Goal: Participate in discussion: Engage in conversation with other users on a specific topic

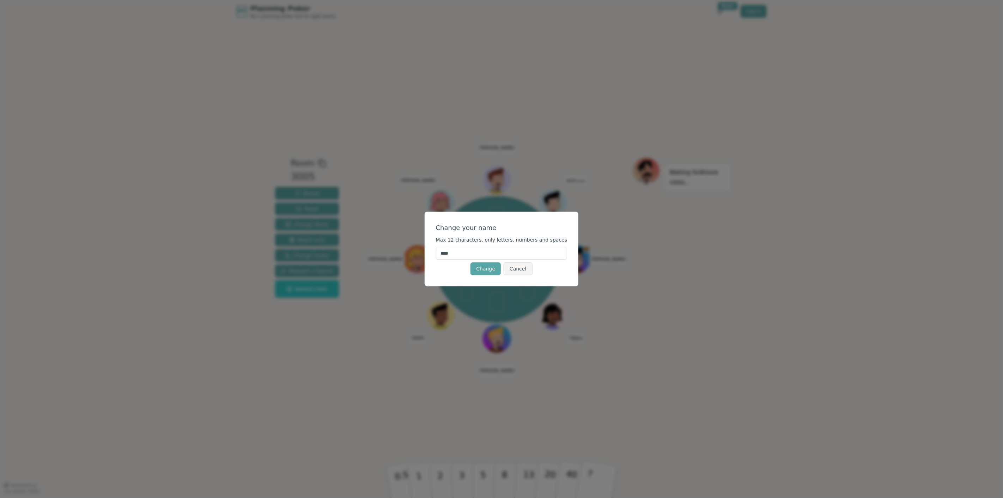
click at [508, 254] on input "****" at bounding box center [502, 253] width 132 height 13
type input "*****"
click button "Change" at bounding box center [485, 268] width 30 height 13
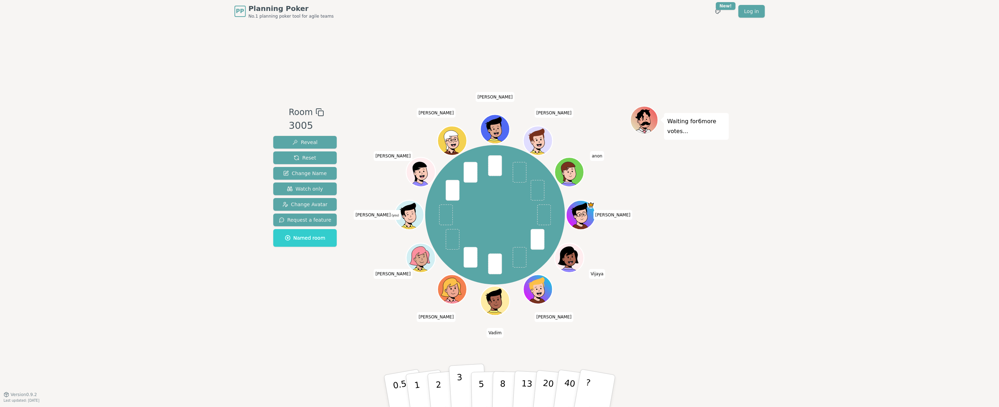
click at [470, 387] on button "3" at bounding box center [468, 390] width 38 height 55
click at [392, 311] on div "Room 3005 Reveal Reset Change Name Watch only Change Avatar Request a feature N…" at bounding box center [500, 208] width 458 height 371
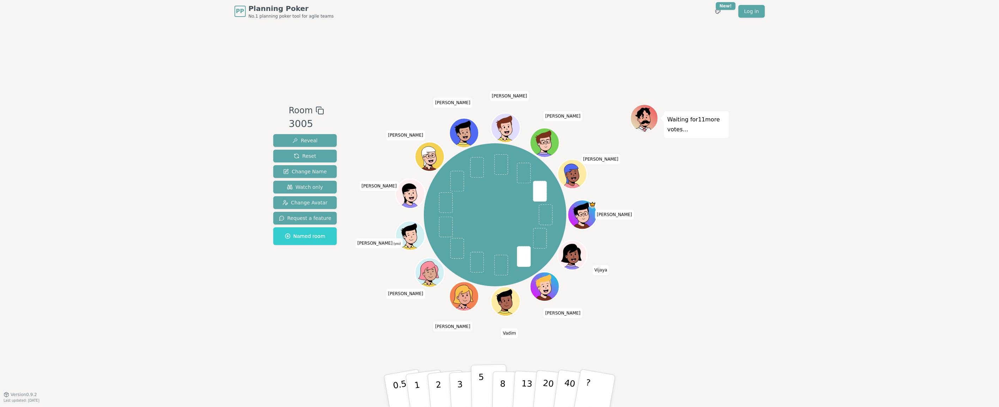
click at [480, 384] on p "5" at bounding box center [481, 391] width 6 height 38
click at [329, 315] on div "Room 3005 Reveal Reset Change Name Watch only Change Avatar Request a feature N…" at bounding box center [500, 208] width 458 height 371
click at [733, 238] on div "PP Planning Poker No.1 planning poker tool for agile teams Toggle theme New! Lo…" at bounding box center [499, 203] width 999 height 407
click at [681, 207] on div "Waiting for 5 more votes..." at bounding box center [679, 208] width 99 height 208
click at [482, 378] on p "5" at bounding box center [481, 391] width 6 height 38
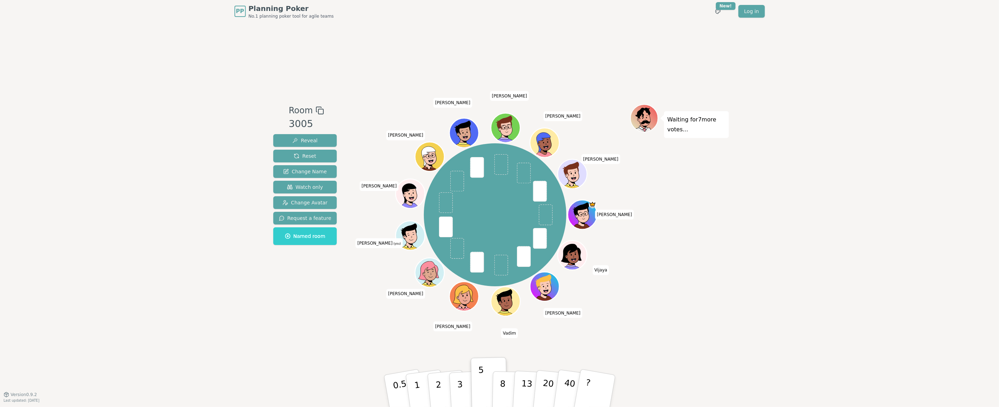
click at [306, 318] on div "Room 3005 Reveal Reset Change Name Watch only Change Avatar Request a feature N…" at bounding box center [500, 208] width 458 height 371
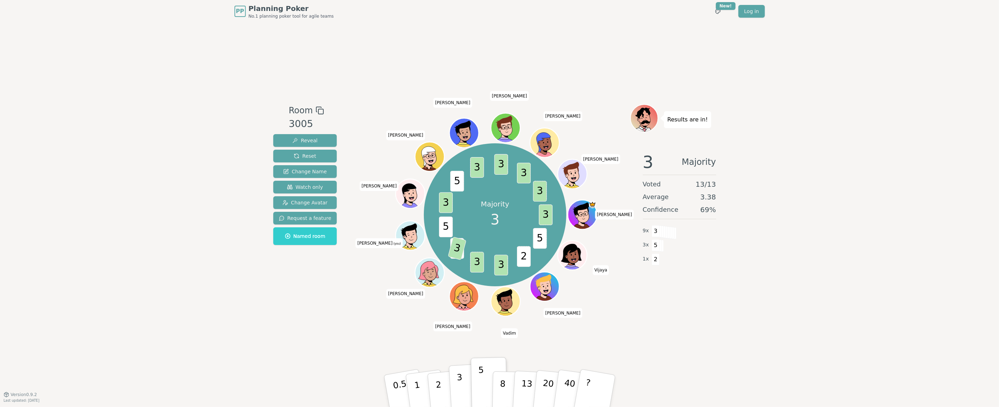
click at [460, 382] on p "3" at bounding box center [460, 391] width 8 height 38
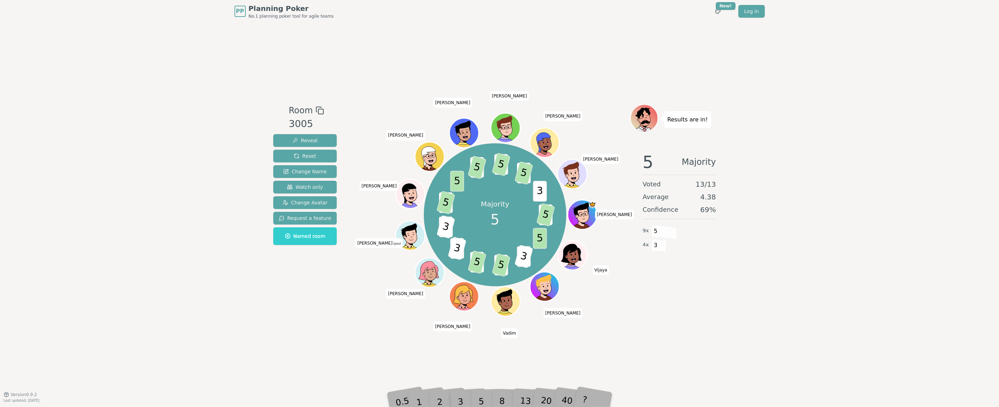
click at [701, 254] on div "5 Majority Voted 13 / 13 Average 4.38 Confidence 69 % 9 x 5 4 x 3" at bounding box center [679, 216] width 99 height 141
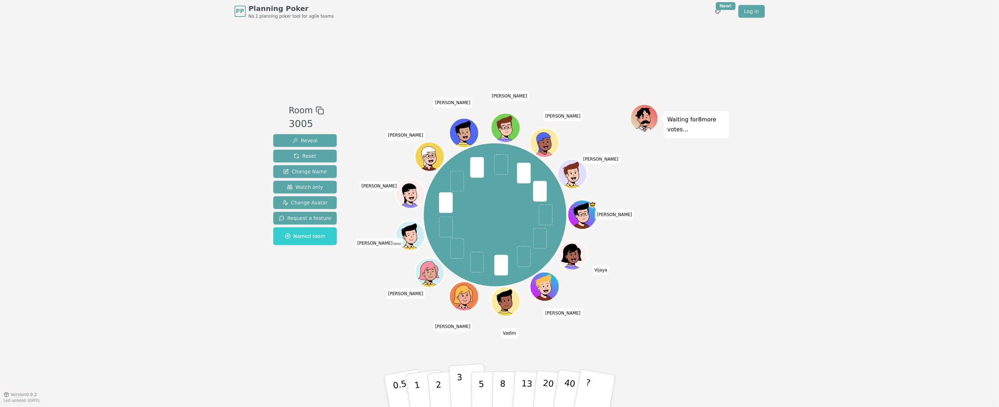
click at [456, 385] on button "3" at bounding box center [468, 390] width 38 height 55
click at [362, 321] on div "Room 3005 Reveal Reset Change Name Watch only Change Avatar Request a feature N…" at bounding box center [500, 208] width 458 height 371
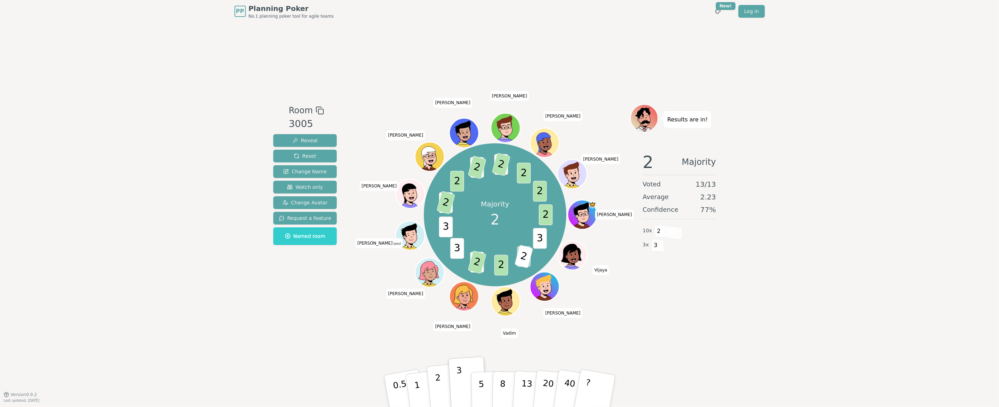
click at [439, 381] on p "2" at bounding box center [438, 391] width 9 height 38
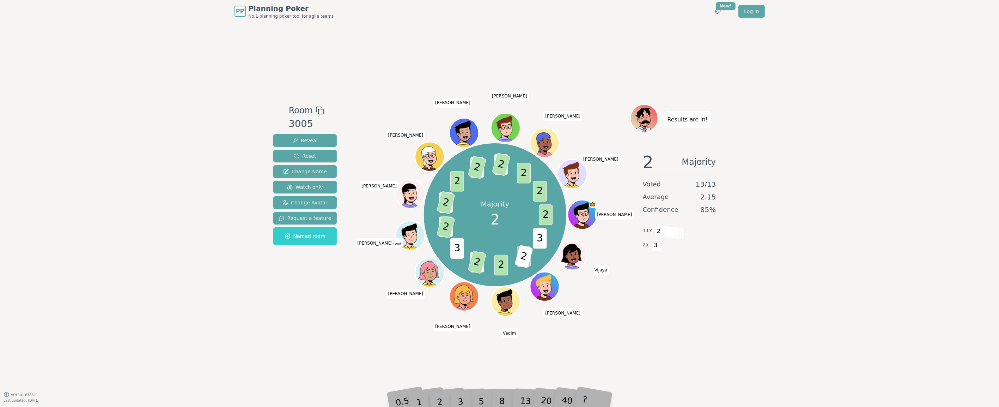
click at [357, 313] on div "Room 3005 Reveal Reset Change Name Watch only Change Avatar Request a feature N…" at bounding box center [500, 208] width 458 height 371
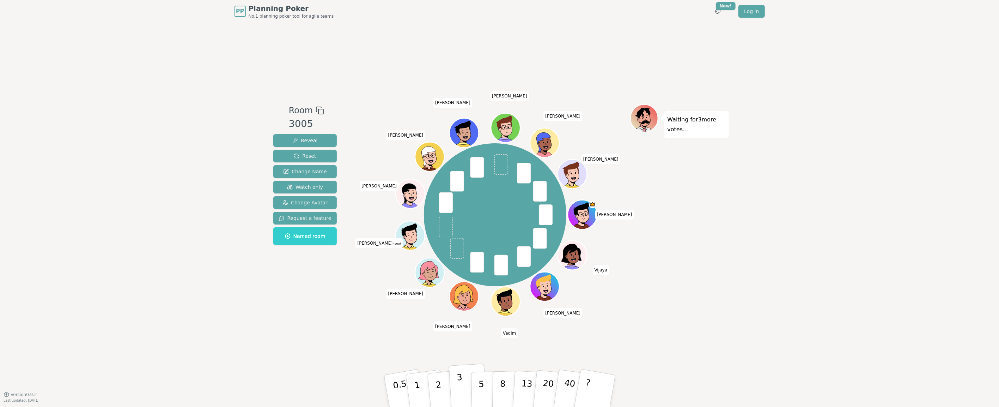
click at [464, 378] on button "3" at bounding box center [468, 390] width 38 height 55
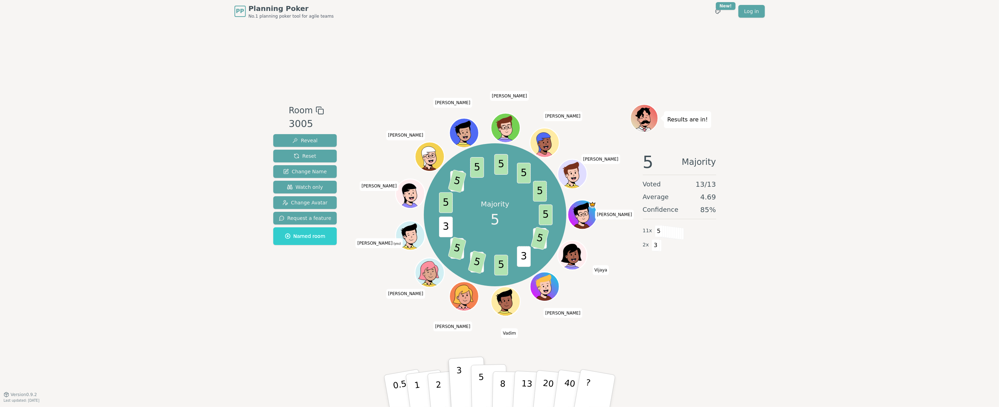
click at [478, 384] on p "5" at bounding box center [481, 391] width 6 height 38
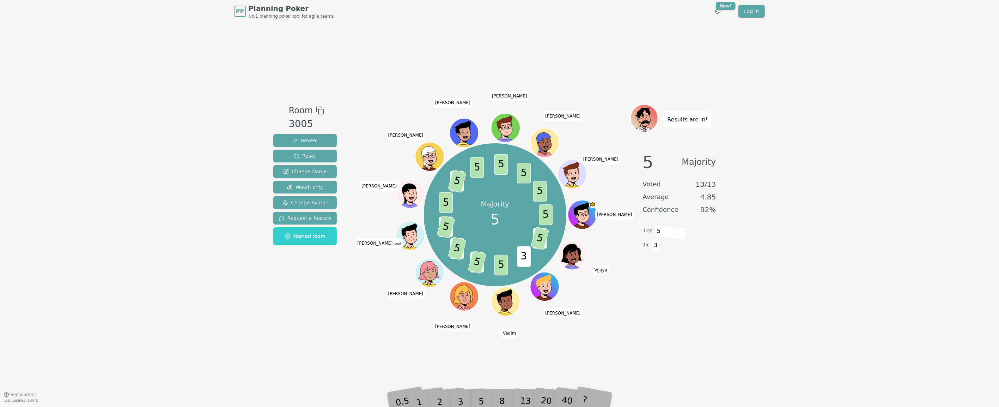
click at [336, 311] on div "Room 3005 Reveal Reset Change Name Watch only Change Avatar Request a feature N…" at bounding box center [500, 208] width 458 height 208
click at [315, 344] on div "Room 3005 Reveal Reset Change Name Watch only Change Avatar Request a feature N…" at bounding box center [500, 208] width 458 height 371
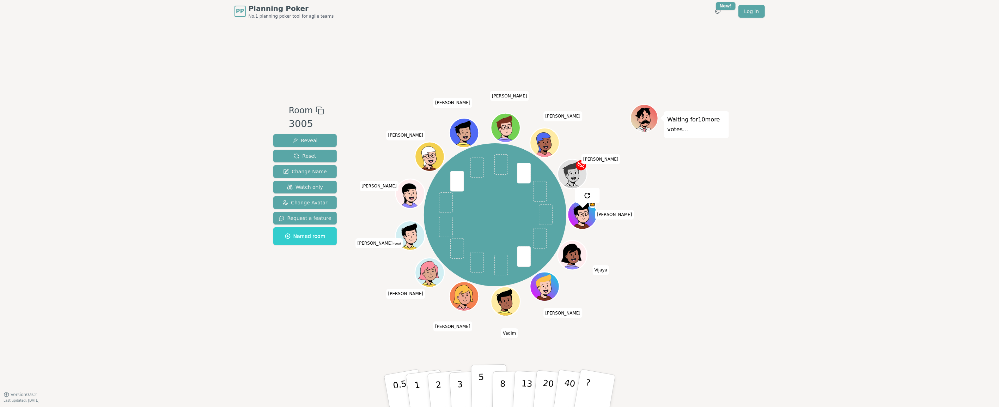
click at [476, 374] on button "5" at bounding box center [489, 391] width 36 height 54
click at [364, 334] on div "Room 3005 Reveal Reset Change Name Watch only Change Avatar Request a feature N…" at bounding box center [500, 208] width 458 height 371
click at [457, 377] on p "3" at bounding box center [460, 391] width 8 height 38
click at [362, 325] on div "Room 3005 Reveal Reset Change Name Watch only Change Avatar Request a feature N…" at bounding box center [500, 208] width 458 height 371
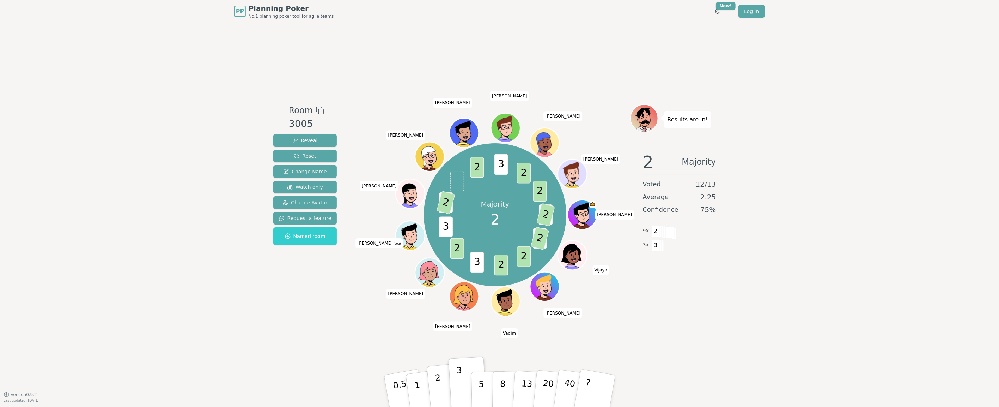
click at [442, 375] on button "2" at bounding box center [446, 391] width 40 height 56
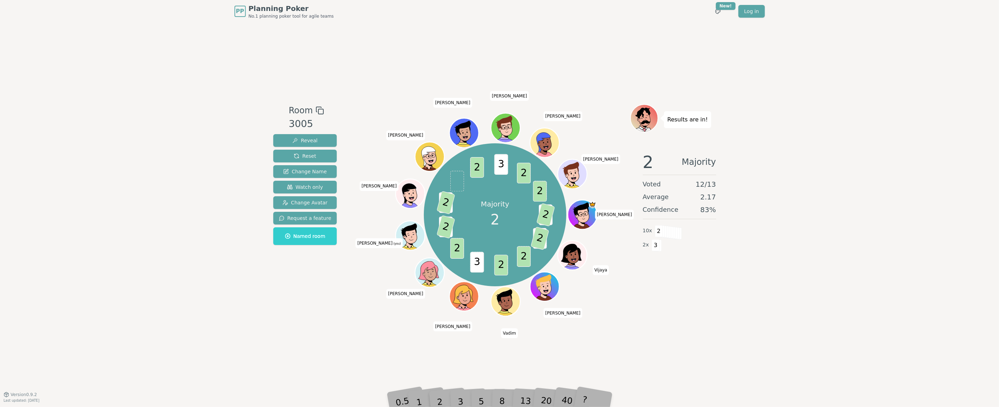
click at [370, 316] on div "Room 3005 Reveal Reset Change Name Watch only Change Avatar Request a feature N…" at bounding box center [500, 208] width 458 height 371
click at [235, 294] on div "PP Planning Poker No.1 planning poker tool for agile teams Toggle theme New! Lo…" at bounding box center [499, 203] width 999 height 407
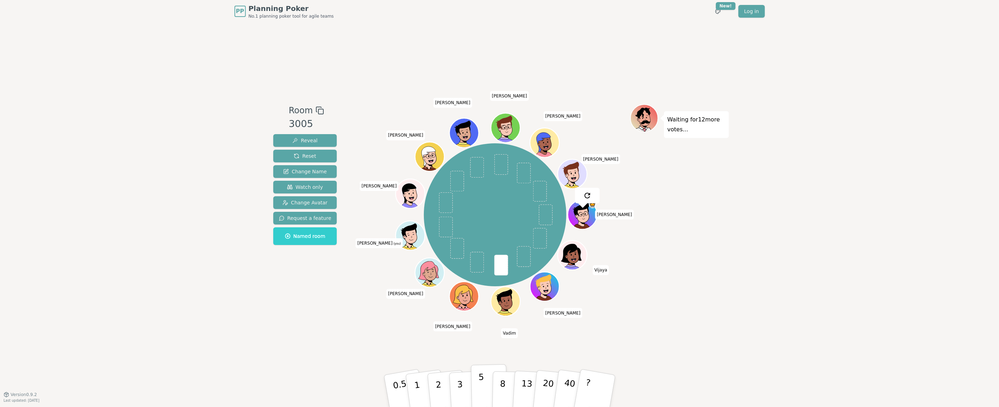
click at [481, 382] on p "5" at bounding box center [481, 391] width 6 height 38
click at [355, 346] on div "Room 3005 Reveal Reset Change Name Watch only Change Avatar Request a feature N…" at bounding box center [500, 208] width 458 height 371
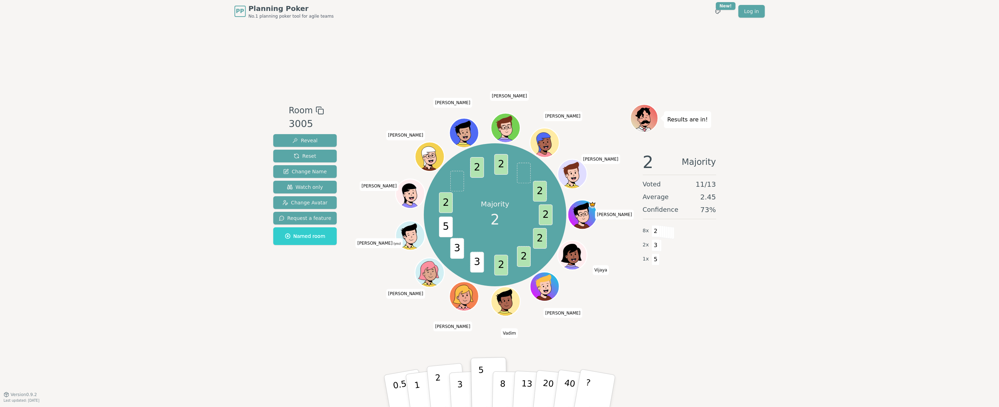
click at [436, 389] on p "2" at bounding box center [438, 391] width 9 height 38
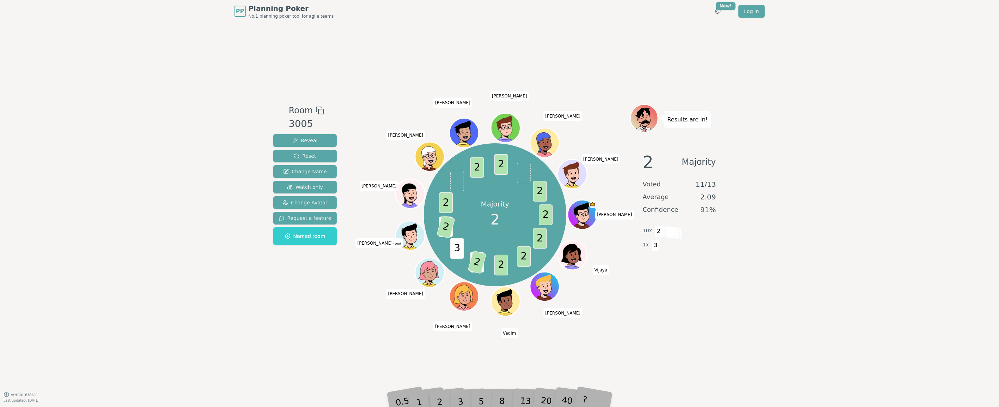
click at [364, 334] on div "Room 3005 Reveal Reset Change Name Watch only Change Avatar Request a feature N…" at bounding box center [500, 208] width 458 height 371
click at [311, 308] on div "Room 3005 Reveal Reset Change Name Watch only Change Avatar Request a feature N…" at bounding box center [305, 208] width 69 height 208
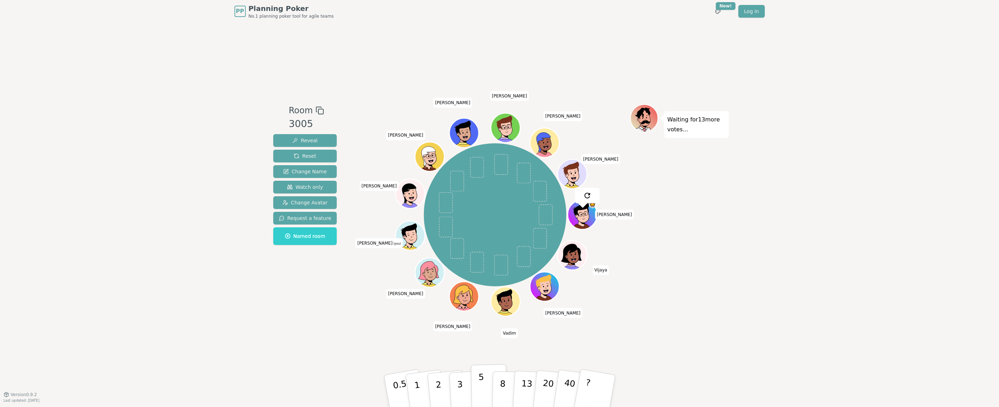
click at [479, 383] on p "5" at bounding box center [481, 391] width 6 height 38
click at [287, 320] on div "Room 3005 Reveal Reset Change Name Watch only Change Avatar Request a feature N…" at bounding box center [500, 208] width 458 height 371
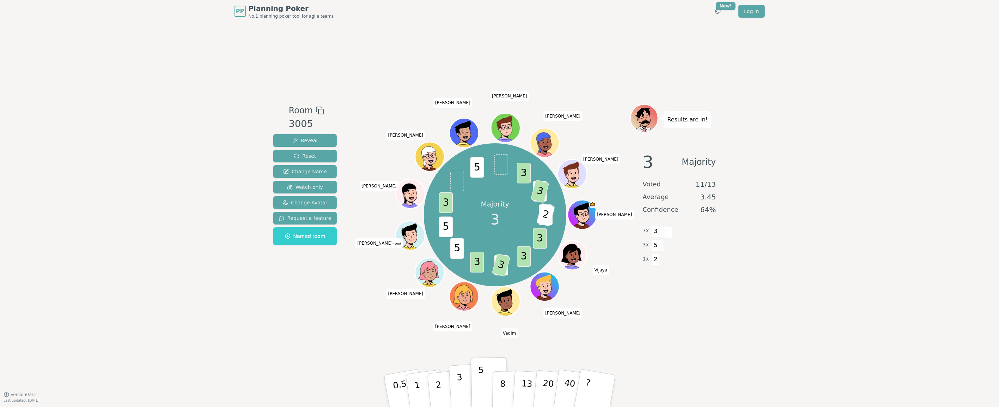
click at [456, 383] on button "3" at bounding box center [468, 390] width 38 height 55
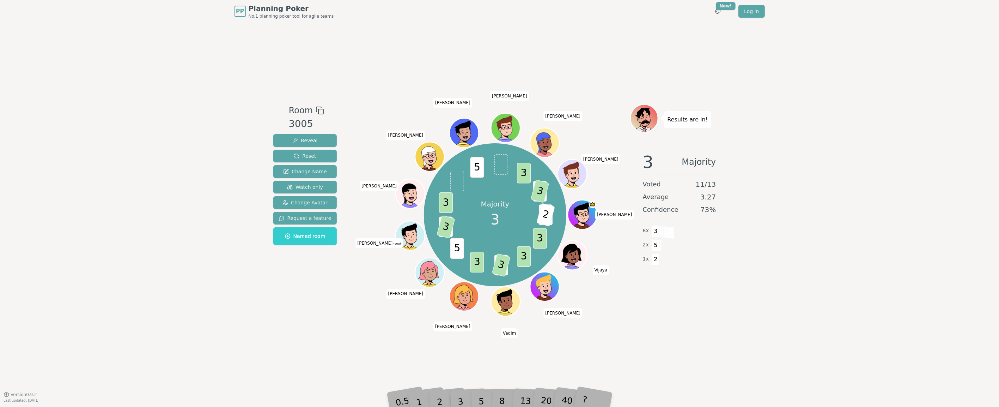
click at [316, 327] on div "Room 3005 Reveal Reset Change Name Watch only Change Avatar Request a feature N…" at bounding box center [500, 208] width 458 height 371
click at [356, 350] on div "Room 3005 Reveal Reset Change Name Watch only Change Avatar Request a feature N…" at bounding box center [500, 208] width 458 height 371
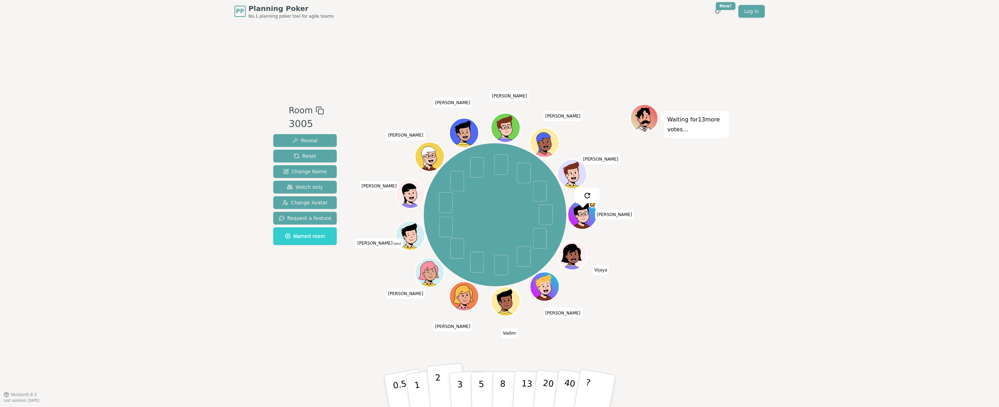
click at [438, 382] on p "2" at bounding box center [438, 391] width 9 height 38
click at [371, 351] on div "Room 3005 Reveal Reset Change Name Watch only Change Avatar Request a feature N…" at bounding box center [500, 208] width 458 height 371
